Goal: Use online tool/utility: Use online tool/utility

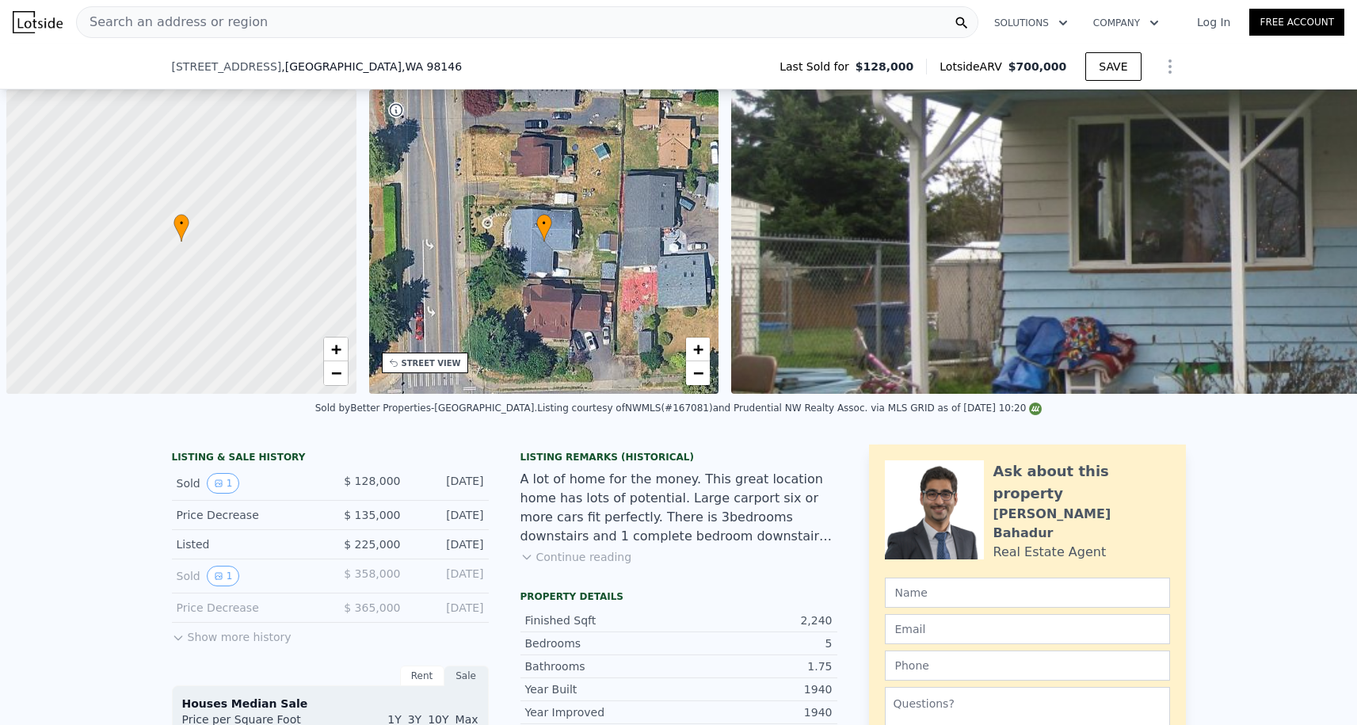
scroll to position [0, 1509]
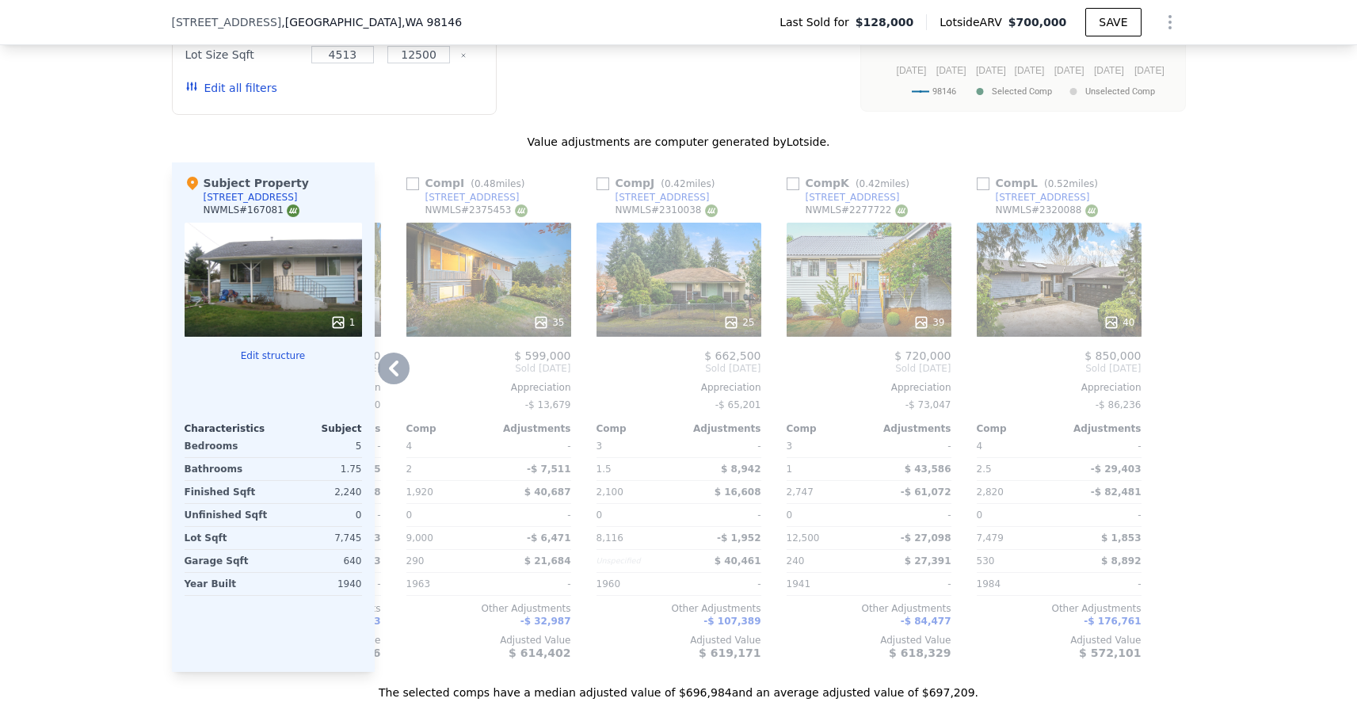
type input "6"
type input "$ 0"
type input "$ 507,486"
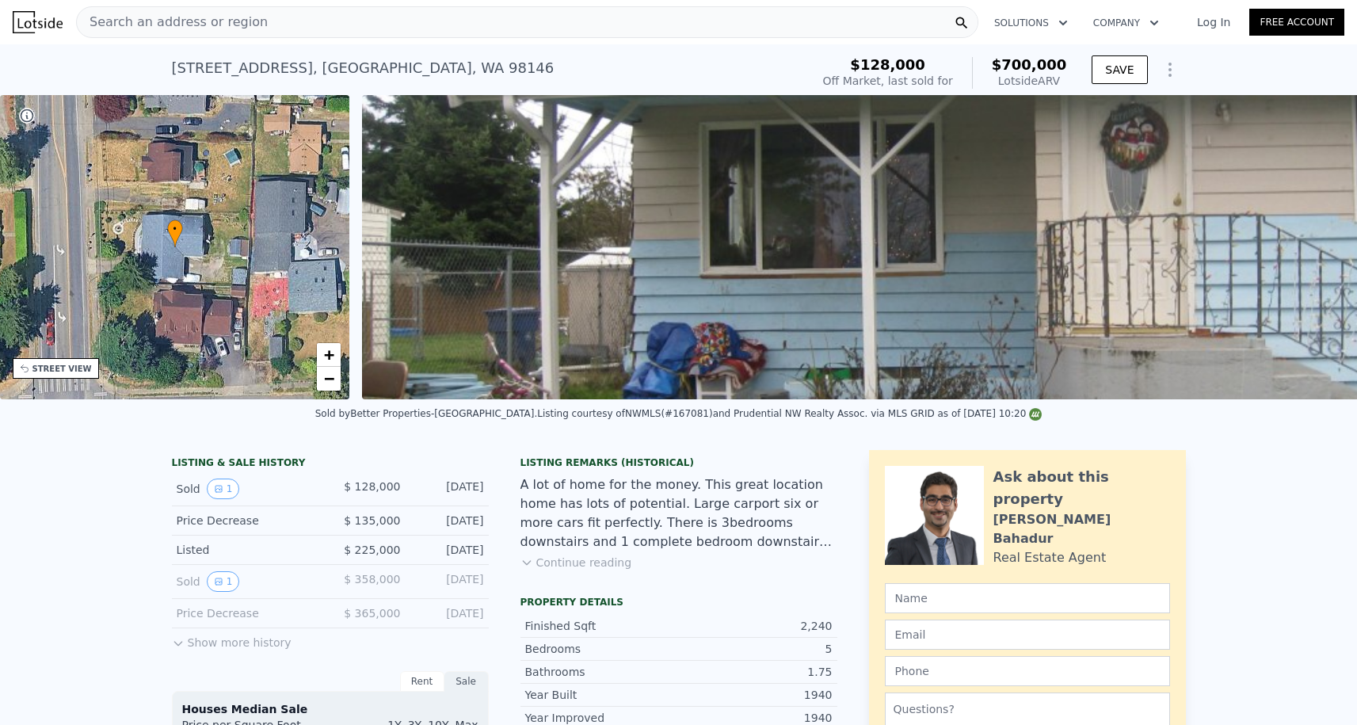
scroll to position [0, 0]
click at [235, 29] on span "Search an address or region" at bounding box center [172, 22] width 191 height 19
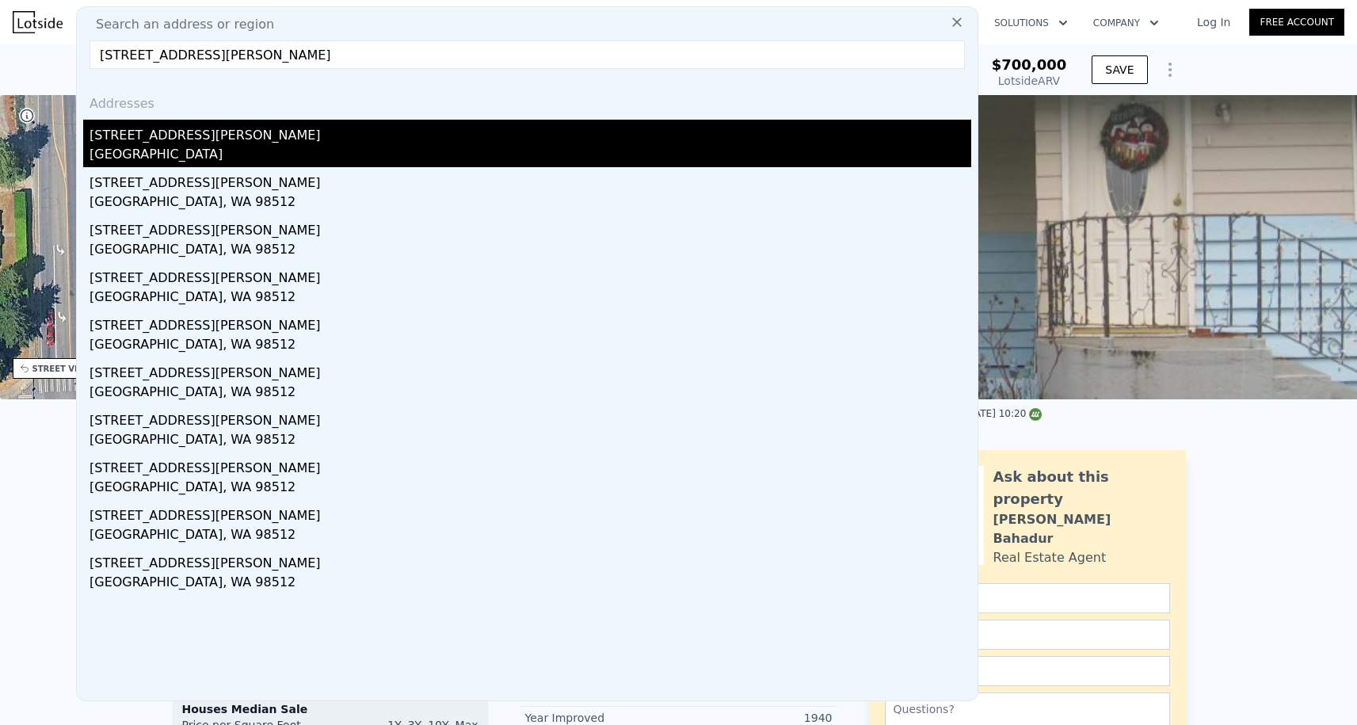
type input "[STREET_ADDRESS][PERSON_NAME]"
click at [188, 140] on div "[STREET_ADDRESS][PERSON_NAME]" at bounding box center [531, 132] width 882 height 25
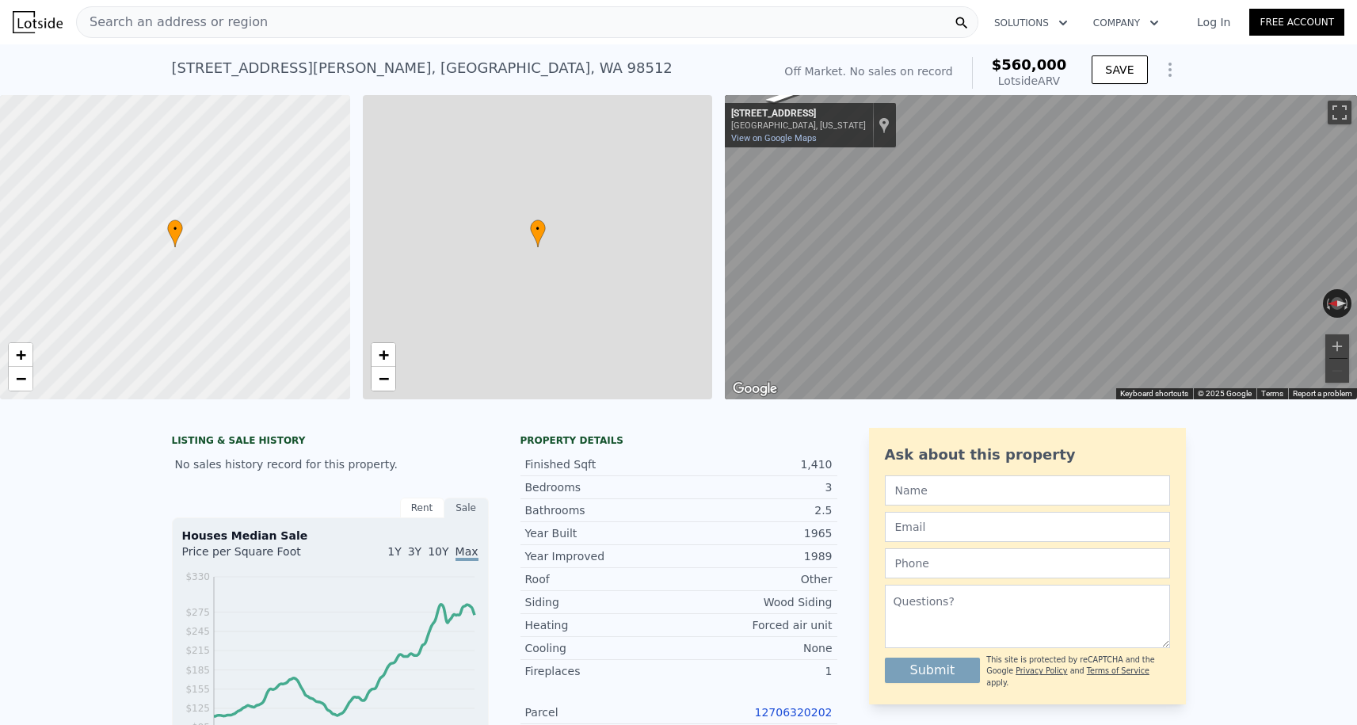
type input "$ 560,000"
type input "5"
type input "3"
type input "2.5"
type input "1008"
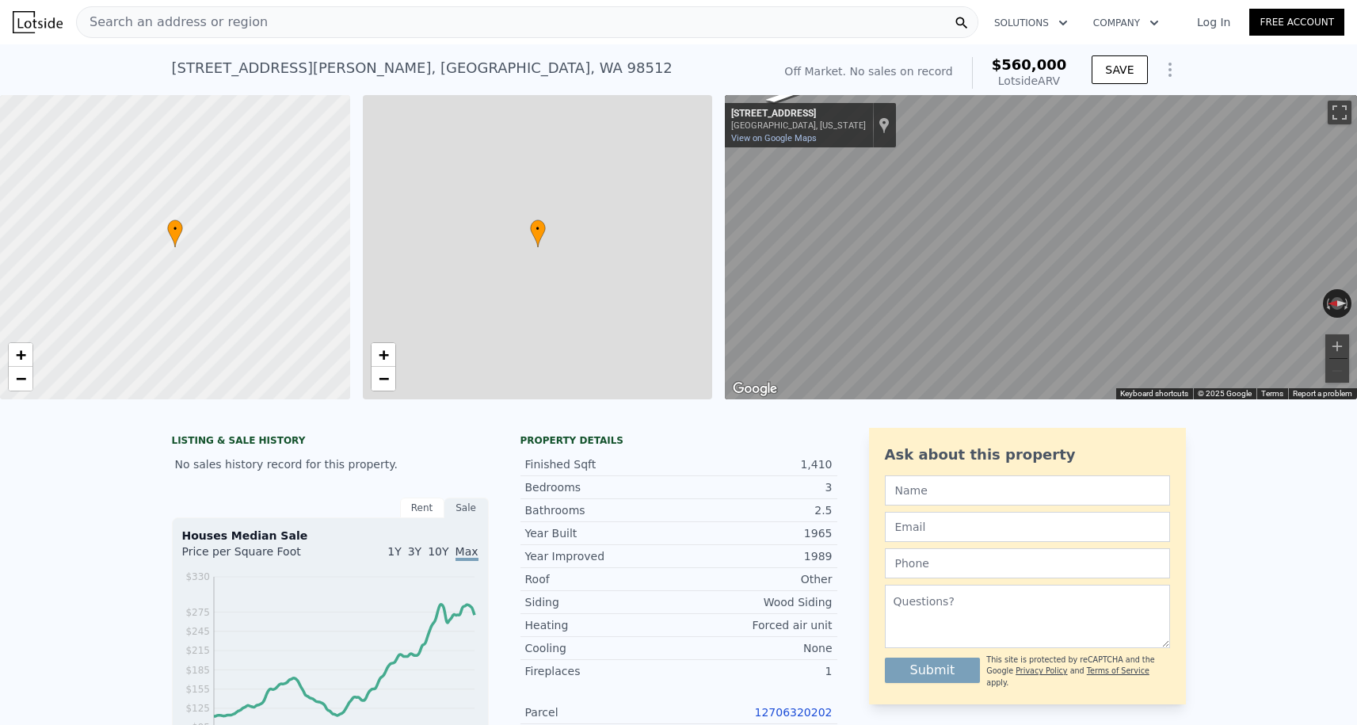
type input "1953"
type input "8939"
type input "251777"
type input "$ 30,000"
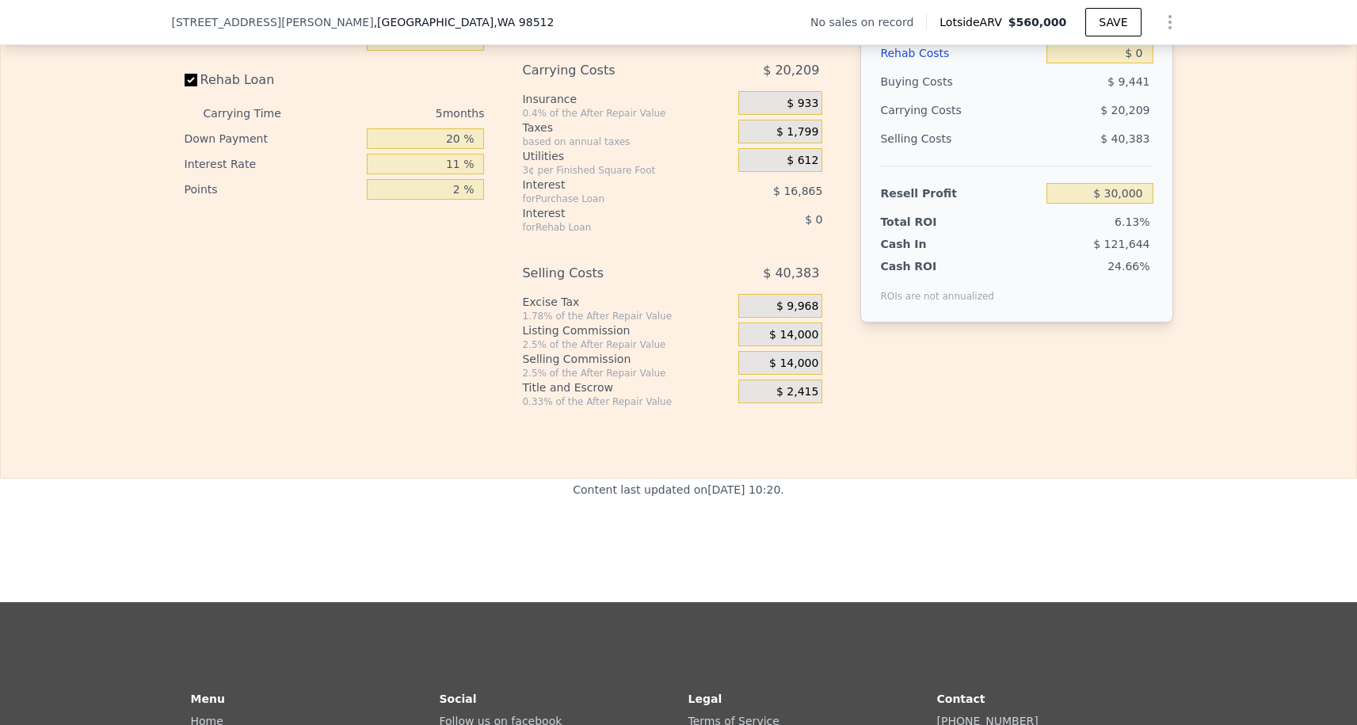
scroll to position [2096, 0]
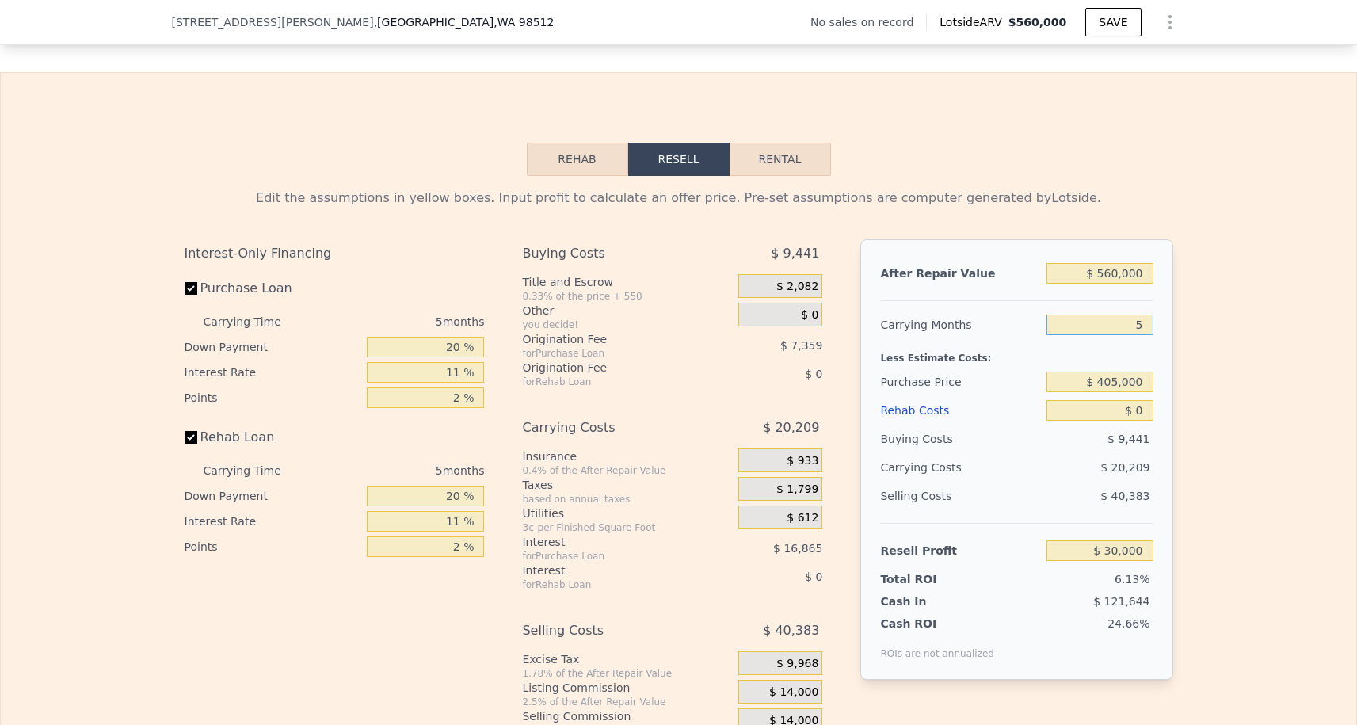
click at [1151, 328] on input "5" at bounding box center [1100, 325] width 106 height 21
type input "3"
type input "$ 38,084"
type input "3"
click at [1107, 380] on input "$ 405,000" at bounding box center [1100, 382] width 106 height 21
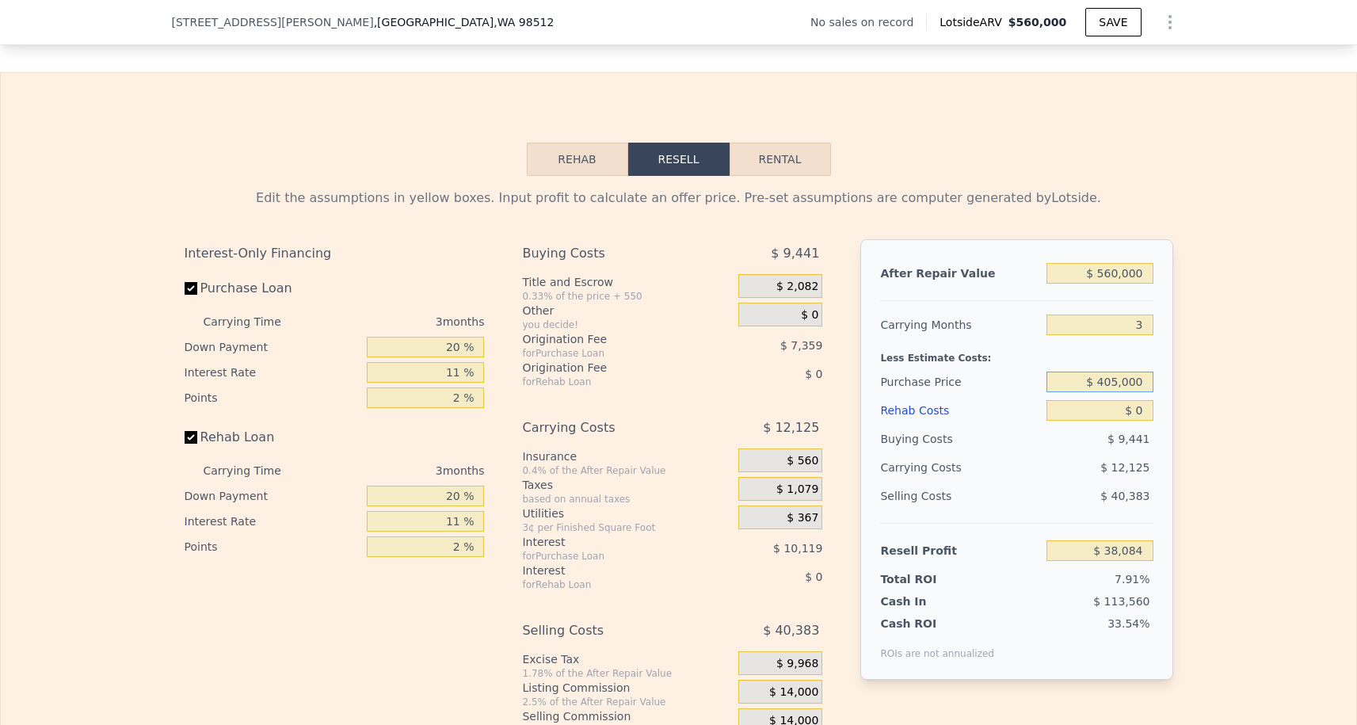
click at [1107, 380] on input "$ 405,000" at bounding box center [1100, 382] width 106 height 21
type input "$ 375,000"
click at [1063, 449] on div "$ 9,441" at bounding box center [1100, 439] width 107 height 29
type input "$ 126,562"
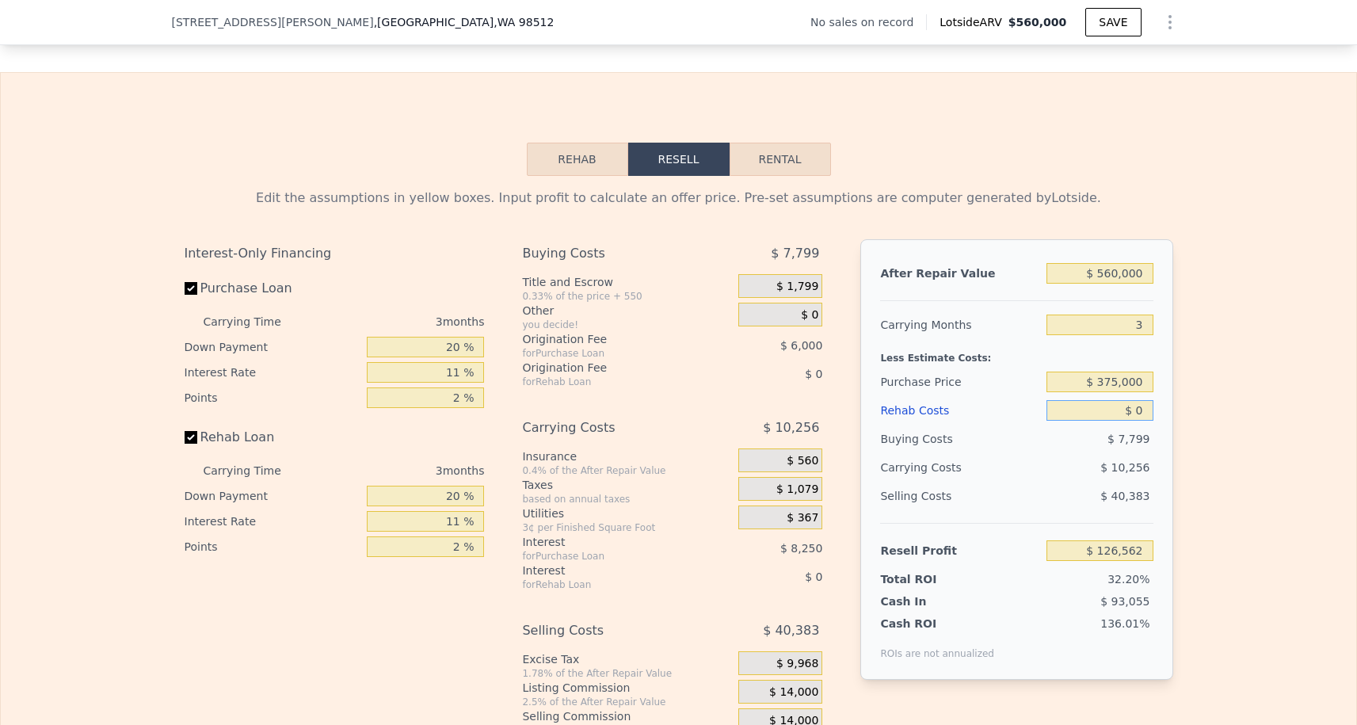
click at [1149, 415] on input "$ 0" at bounding box center [1100, 410] width 106 height 21
type input "$ 5"
type input "$ 126,557"
type input "$ 50"
type input "$ 126,511"
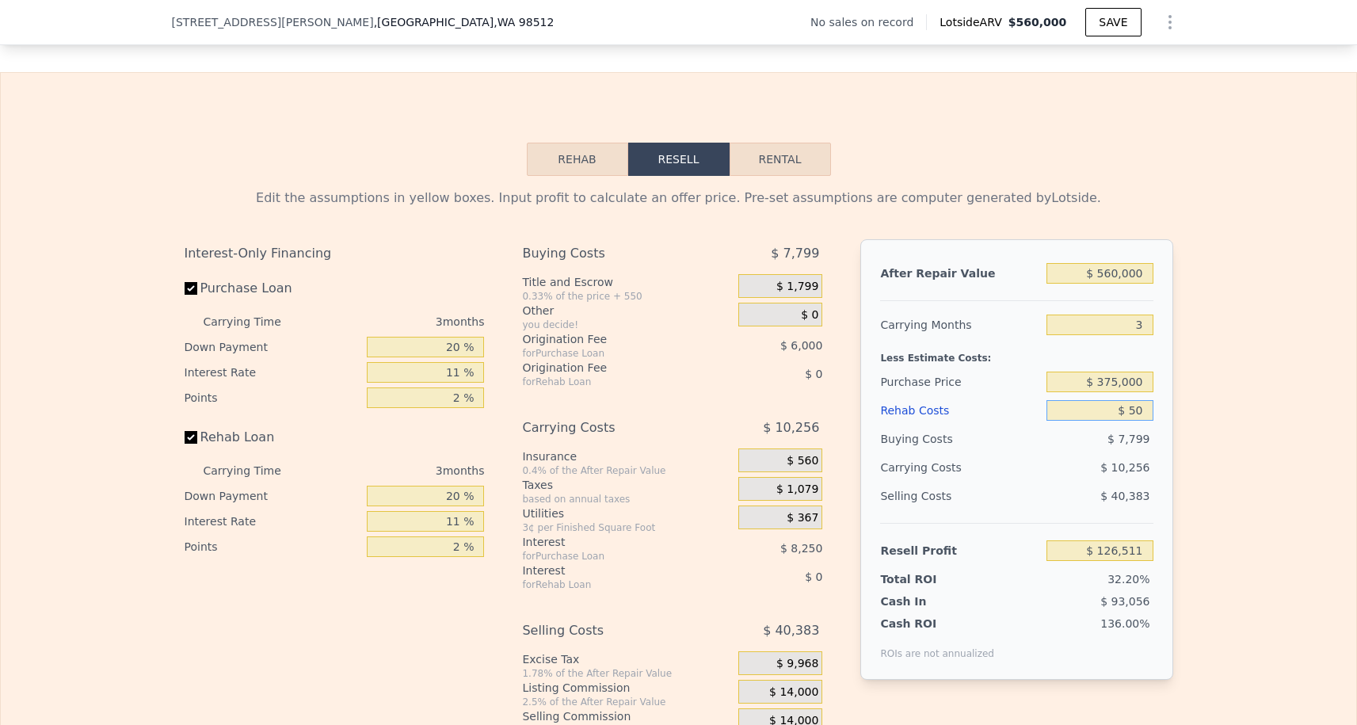
type input "$ 500"
type input "$ 126,042"
type input "$ 5,000"
type input "$ 121,371"
type input "$ 50,000"
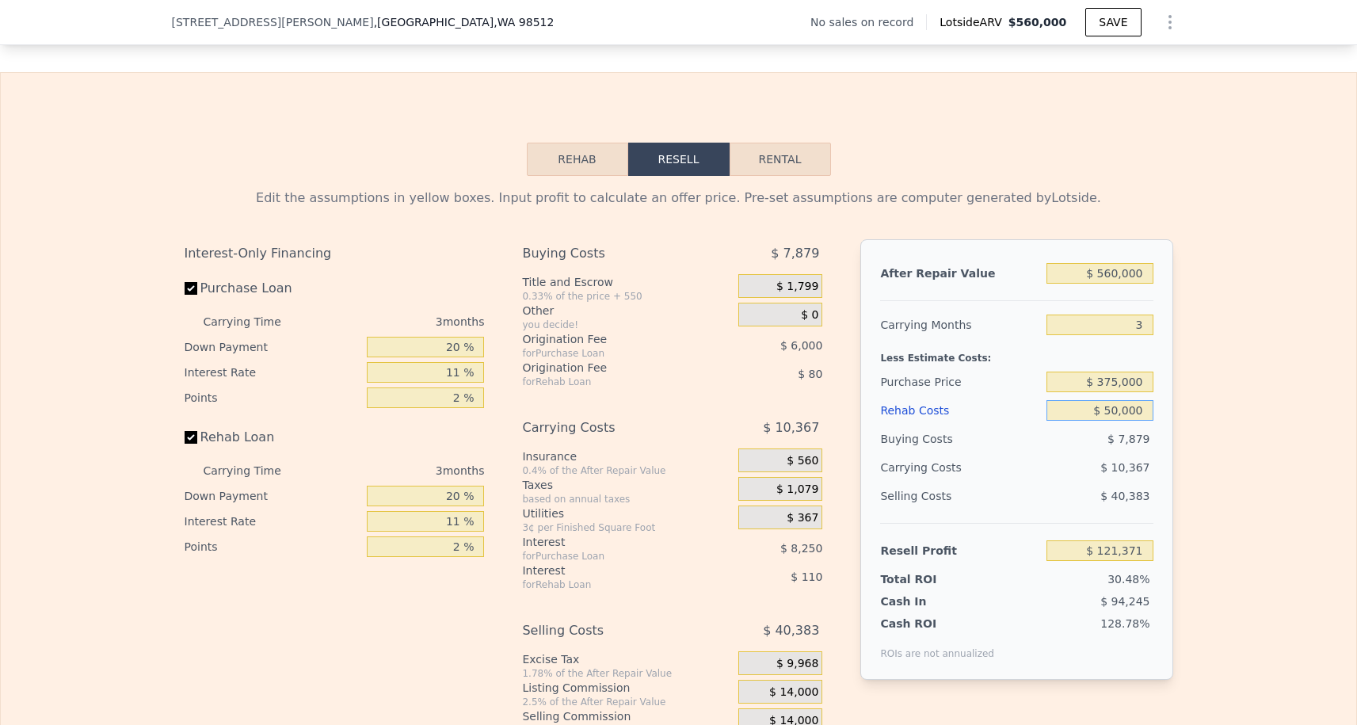
type input "$ 74,661"
type input "$ 5,000"
type input "$ 121,371"
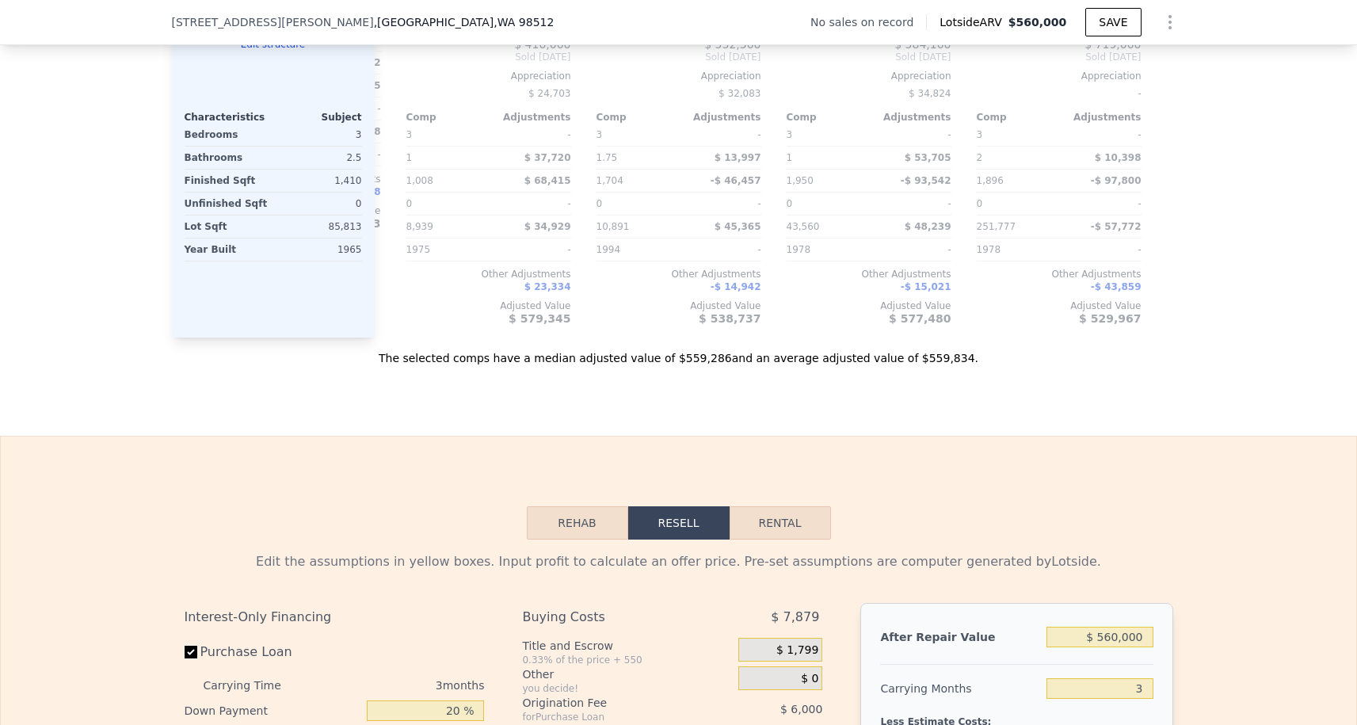
scroll to position [2173, 0]
